Goal: Find specific page/section: Find specific page/section

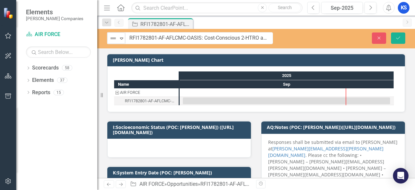
drag, startPoint x: 121, startPoint y: 39, endPoint x: 187, endPoint y: 41, distance: 66.5
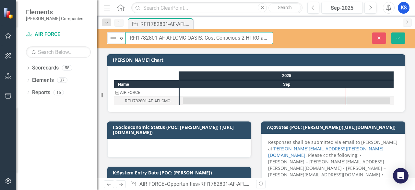
click at [179, 37] on input "RFI1782801-AF-AFLCMC-OASIS: Cost-Conscious 2-HTRO and Performance Risks" at bounding box center [200, 38] width 148 height 12
drag, startPoint x: 193, startPoint y: 36, endPoint x: 149, endPoint y: 44, distance: 44.2
click at [193, 36] on input "RFI1782801-AF-AFLCMC-OASIS: Cost-Conscious 2-HTRO and Performance Risks" at bounding box center [200, 38] width 148 height 12
drag, startPoint x: 129, startPoint y: 37, endPoint x: 203, endPoint y: 38, distance: 73.6
click at [203, 38] on input "RFI1782801-AF-AFLCMC-OASIS: Cost-Conscious 2-HTRO and Performance Risks" at bounding box center [200, 38] width 148 height 12
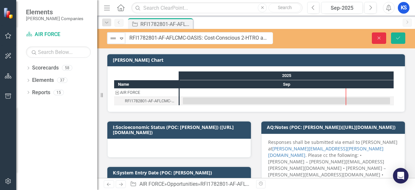
click at [383, 35] on button "Close" at bounding box center [379, 37] width 14 height 11
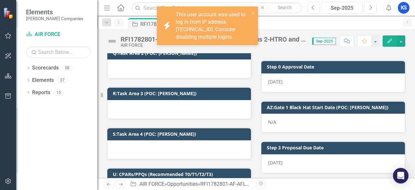
scroll to position [422, 0]
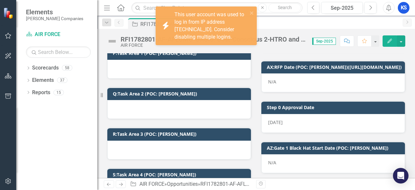
drag, startPoint x: 250, startPoint y: 13, endPoint x: 130, endPoint y: 2, distance: 120.5
click at [242, 13] on div "icon.bolt This user account was used to log in from IP address 138.199.35.210. …" at bounding box center [203, 25] width 91 height 33
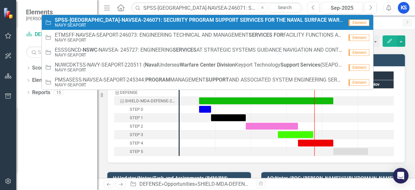
click at [215, 18] on strong "SUPPORT" at bounding box center [226, 20] width 23 height 6
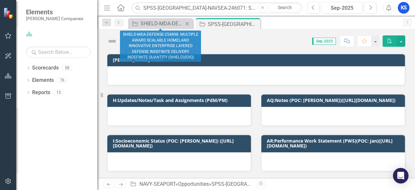
click at [187, 23] on icon at bounding box center [187, 24] width 4 height 4
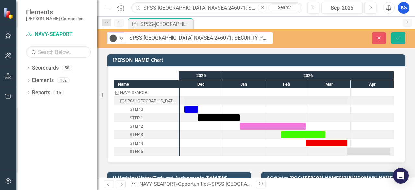
drag, startPoint x: 122, startPoint y: 40, endPoint x: 201, endPoint y: 41, distance: 79.1
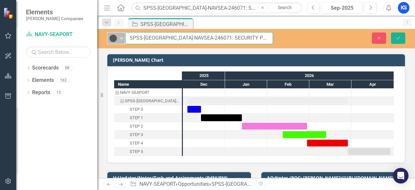
drag, startPoint x: 198, startPoint y: 38, endPoint x: 124, endPoint y: 39, distance: 74.3
click at [124, 39] on div "Tracked Expand SPSS-NSWC-NAVSEA-246071: SECURITY PROGRAM SUPPORT SERVICES FOR T…" at bounding box center [190, 38] width 166 height 12
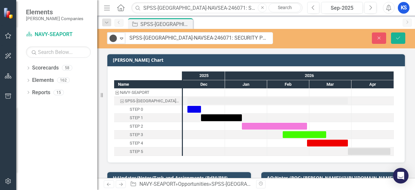
click at [207, 51] on div "Tracked Expand SPSS-NSWC-NAVSEA-246071: SECURITY PROGRAM SUPPORT SERVICES FOR T…" at bounding box center [256, 103] width 318 height 149
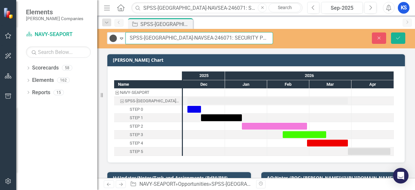
click at [150, 36] on input "SPSS-NSWC-NAVSEA-246071: SECURITY PROGRAM SUPPORT SERVICES FOR THE NAVAL SURFAC…" at bounding box center [200, 38] width 148 height 12
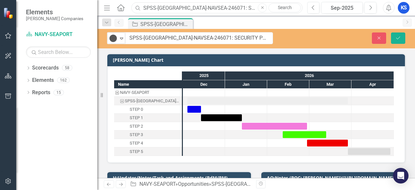
click at [223, 5] on input "SPSS-NSWC-NAVSEA-246071: SECURITY PROGRAM SUPPORT SERVICES FOR THE NAVAL SURFAC…" at bounding box center [216, 7] width 171 height 11
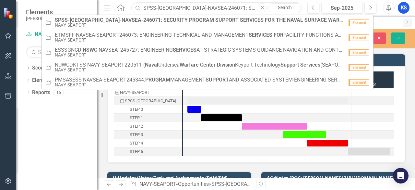
paste input "OCISS-NAVSUP-SEAPORT-251781: OCA CYBERSECURITY INSPECTION SUPPORT SERVICES (SEA…"
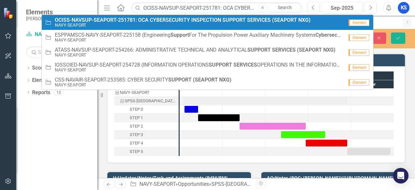
click at [125, 24] on small "NAVY-SEAPORT" at bounding box center [183, 25] width 256 height 5
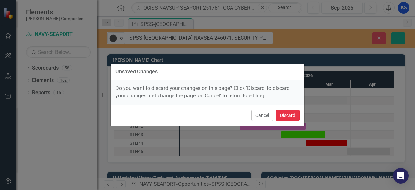
click at [282, 114] on button "Discard" at bounding box center [288, 115] width 24 height 11
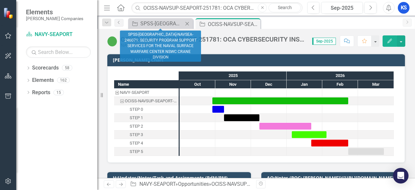
click at [188, 23] on icon at bounding box center [187, 24] width 4 height 4
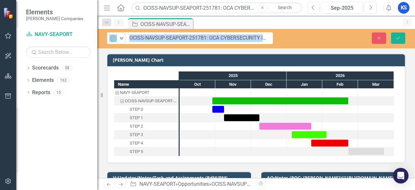
drag, startPoint x: 122, startPoint y: 40, endPoint x: 200, endPoint y: 37, distance: 78.2
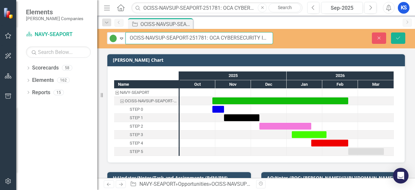
click at [201, 39] on input "OCISS-NAVSUP-SEAPORT-251781: OCA CYBERSECURITY INSPECTION SUPPORT SERVICES (SEA…" at bounding box center [200, 38] width 148 height 12
click at [130, 39] on input "OCISS-NAVSUP-SEAPORT-251781: OCA CYBERSECURITY INSPECTION SUPPORT SERVICES (SEA…" at bounding box center [200, 38] width 148 height 12
drag, startPoint x: 130, startPoint y: 39, endPoint x: 206, endPoint y: 39, distance: 76.5
click at [206, 39] on input "OCISS-NAVSUP-SEAPORT-251781: OCA CYBERSECURITY INSPECTION SUPPORT SERVICES (SEA…" at bounding box center [200, 38] width 148 height 12
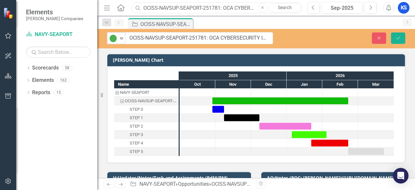
click at [176, 10] on input "OCISS-NAVSUP-SEAPORT-251781: OCA CYBERSECURITY INSPECTION SUPPORT SERVICES (SEA…" at bounding box center [216, 7] width 171 height 11
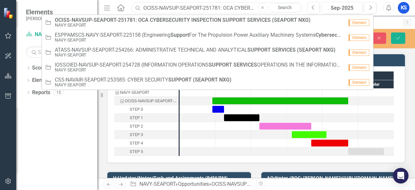
paste input "SPSS-NSWC-NAVSEA-246071"
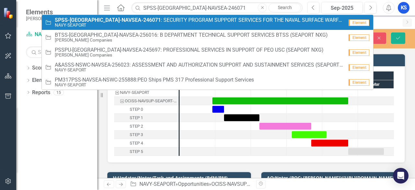
click at [144, 21] on span "SPSS-NSWC-NAVSEA-246071 : SECURITY PROGRAM SUPPORT SERVICES FOR THE NAVAL SURFA…" at bounding box center [199, 20] width 289 height 6
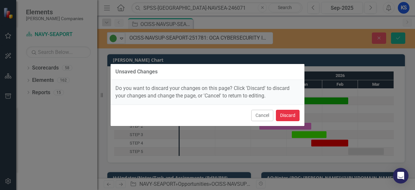
click at [285, 116] on button "Discard" at bounding box center [288, 115] width 24 height 11
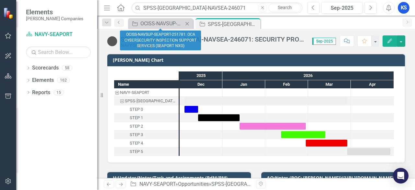
click at [187, 22] on icon "Close" at bounding box center [187, 23] width 6 height 5
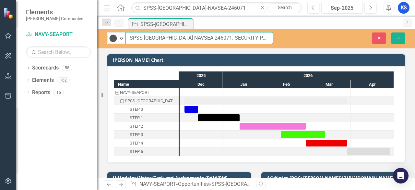
click at [173, 36] on input "SPSS-NSWC-NAVSEA-246071: SECURITY PROGRAM SUPPORT SERVICES FOR THE NAVAL SURFAC…" at bounding box center [200, 38] width 148 height 12
click at [197, 38] on input "SPSS-NSWC-NAVSEA-246071: SECURITY PROGRAM SUPPORT SERVICES FOR THE NAVAL SURFAC…" at bounding box center [200, 38] width 148 height 12
drag, startPoint x: 197, startPoint y: 38, endPoint x: 127, endPoint y: 36, distance: 69.8
click at [127, 36] on input "SPSS-NSWC-NAVSEA-246071: SECURITY PROGRAM SUPPORT SERVICES FOR THE NAVAL SURFAC…" at bounding box center [200, 38] width 148 height 12
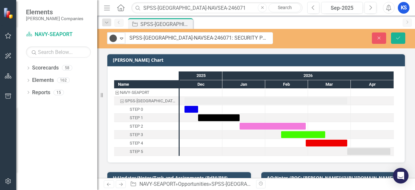
click at [185, 46] on div "Tracked Expand SPSS-NSWC-NAVSEA-246071: SECURITY PROGRAM SUPPORT SERVICES FOR T…" at bounding box center [256, 38] width 318 height 19
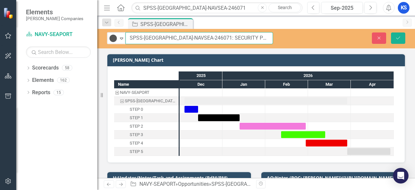
click at [209, 35] on input "SPSS-NSWC-NAVSEA-246071: SECURITY PROGRAM SUPPORT SERVICES FOR THE NAVAL SURFAC…" at bounding box center [200, 38] width 148 height 12
click at [162, 36] on input "SPSS-NSWC-NAVSEA-246071: SECURITY PROGRAM SUPPORT SERVICES FOR THE NAVAL SURFAC…" at bounding box center [200, 38] width 148 height 12
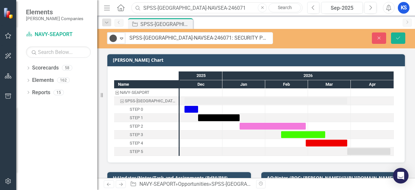
drag, startPoint x: 117, startPoint y: 6, endPoint x: 42, endPoint y: 6, distance: 75.2
click at [42, 6] on div "Elements STAHL Companies Scorecard NAVY-SEAPORT Search Dropdown Scorecards 58 D…" at bounding box center [207, 95] width 415 height 190
paste input "RFI1782801-AF-AFLCMC-OASIS"
type input "RFI1782801-AF-AFLCMC-OASIS"
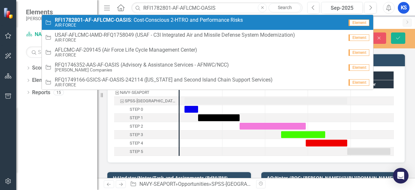
click at [112, 24] on small "AIR FORCE" at bounding box center [149, 25] width 188 height 5
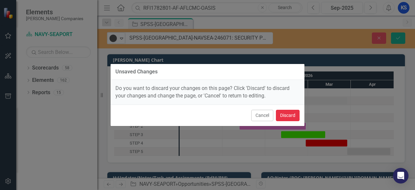
click at [292, 115] on button "Discard" at bounding box center [288, 115] width 24 height 11
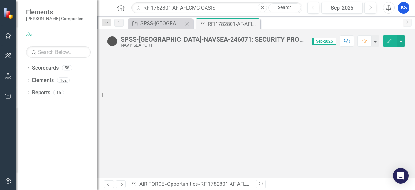
click at [188, 21] on icon "Close" at bounding box center [187, 23] width 6 height 5
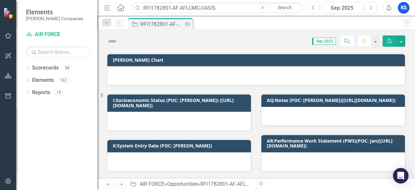
click at [151, 24] on div "RFI1782801-AF-AFLCMC-OASIS: Cost-Conscious 2-HTRO and Performance Risks" at bounding box center [161, 24] width 43 height 8
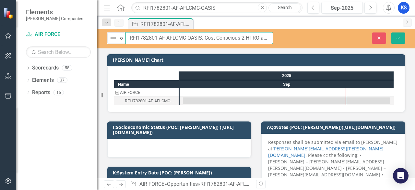
click at [195, 39] on input "RFI1782801-AF-AFLCMC-OASIS: Cost-Conscious 2-HTRO and Performance Risks" at bounding box center [200, 38] width 148 height 12
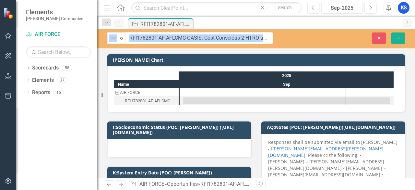
drag, startPoint x: 122, startPoint y: 39, endPoint x: 206, endPoint y: 41, distance: 83.7
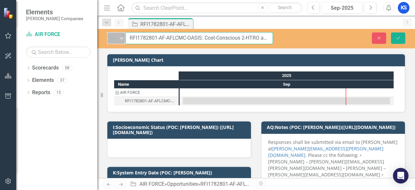
drag, startPoint x: 202, startPoint y: 39, endPoint x: 116, endPoint y: 42, distance: 86.0
click at [126, 38] on input "RFI1782801-AF-AFLCMC-OASIS: Cost-Conscious 2-HTRO and Performance Risks" at bounding box center [200, 38] width 148 height 12
